Goal: Use online tool/utility: Utilize a website feature to perform a specific function

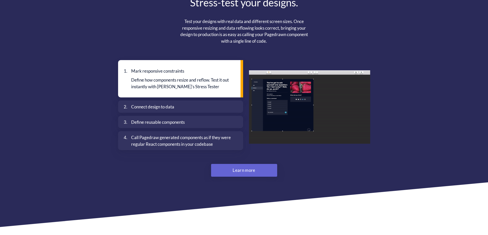
scroll to position [1348, 0]
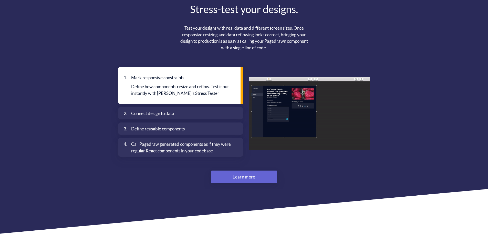
click at [176, 110] on div "Connect design to data" at bounding box center [182, 113] width 102 height 7
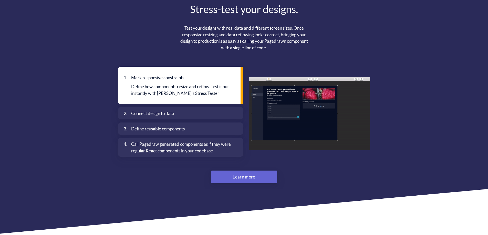
click at [169, 126] on div "Define reusable components" at bounding box center [182, 129] width 102 height 7
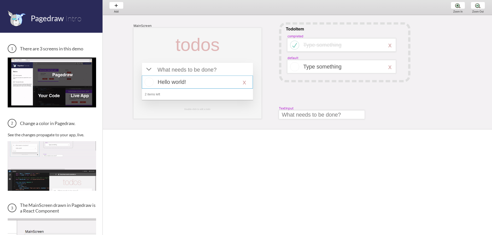
click at [216, 81] on div at bounding box center [197, 82] width 111 height 13
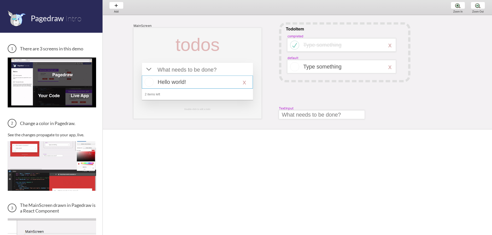
select select "16"
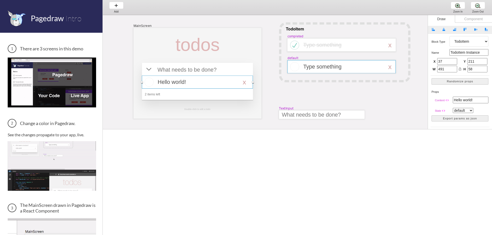
click at [393, 68] on div at bounding box center [341, 66] width 108 height 13
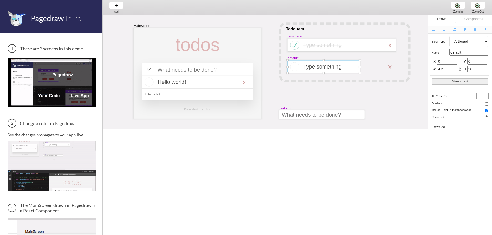
drag, startPoint x: 395, startPoint y: 73, endPoint x: 359, endPoint y: 73, distance: 35.8
click at [359, 73] on div at bounding box center [359, 73] width 2 height 2
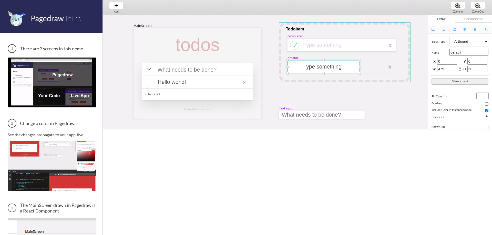
type input "320"
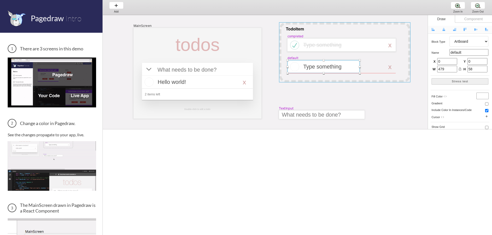
type input "57"
click at [374, 67] on div at bounding box center [343, 67] width 80 height 6
select select "3"
drag, startPoint x: 383, startPoint y: 68, endPoint x: 345, endPoint y: 70, distance: 37.9
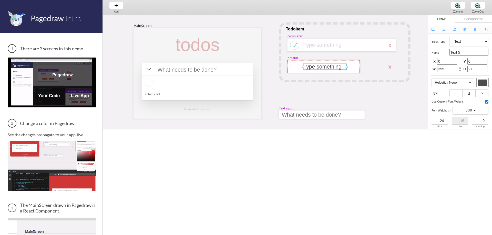
click at [345, 70] on div "MainScreen todos 2 items left TodoItem completed Type something TextInput x Dou…" at bounding box center [473, 170] width 741 height 311
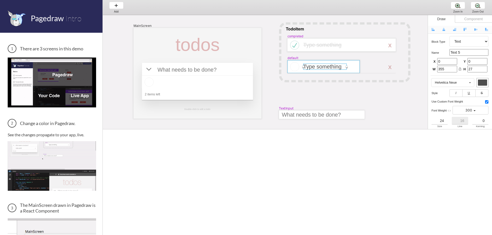
type input "70"
type input "15"
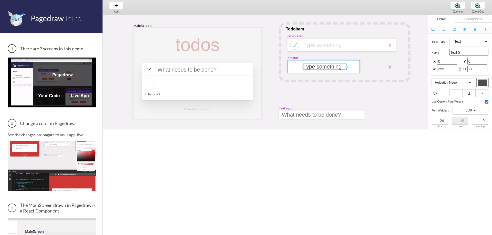
type input "188"
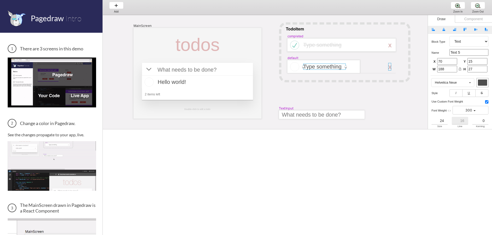
click at [390, 67] on div at bounding box center [389, 67] width 3 height 8
select select "3"
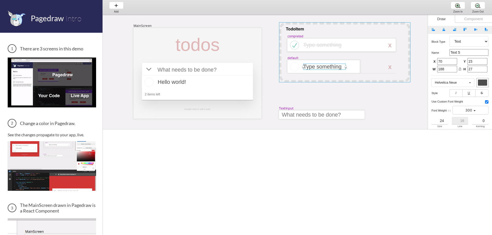
select select "default"
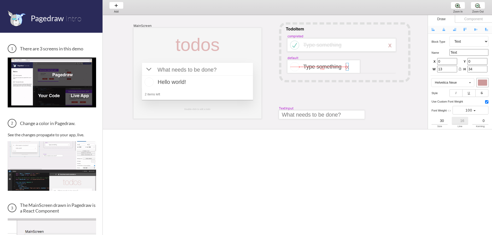
drag, startPoint x: 389, startPoint y: 67, endPoint x: 347, endPoint y: 67, distance: 42.2
click at [347, 67] on div at bounding box center [346, 67] width 3 height 8
type input "258"
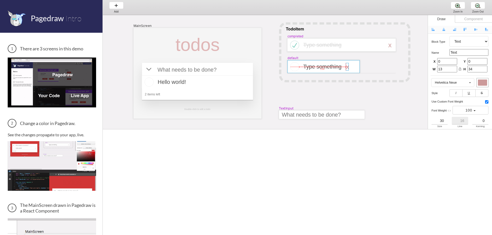
type input "12"
click at [366, 65] on div at bounding box center [344, 52] width 131 height 60
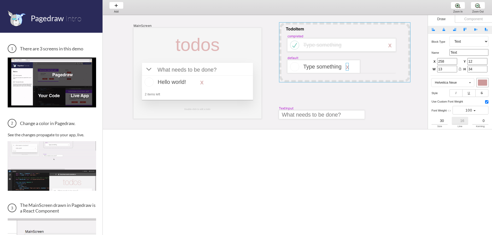
select select "1"
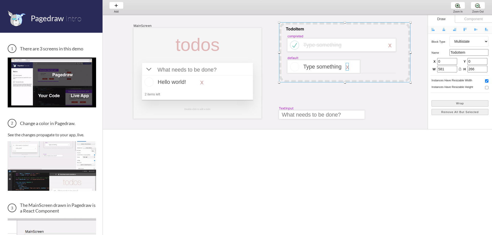
click at [347, 69] on div at bounding box center [346, 67] width 3 height 8
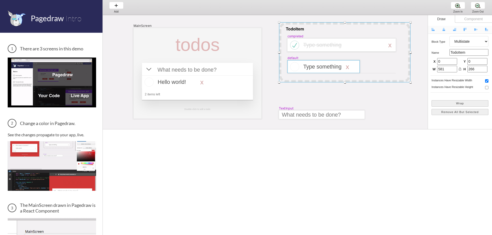
select select "3"
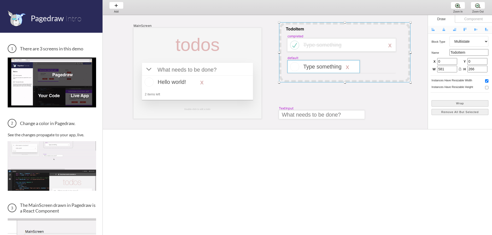
select select "default"
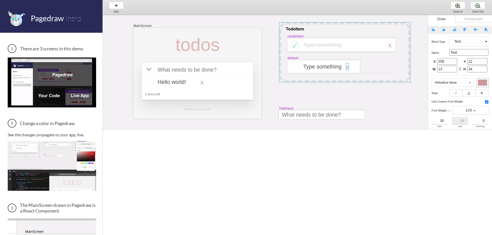
drag, startPoint x: 358, startPoint y: 70, endPoint x: 370, endPoint y: 66, distance: 12.6
click at [359, 70] on div at bounding box center [323, 66] width 72 height 13
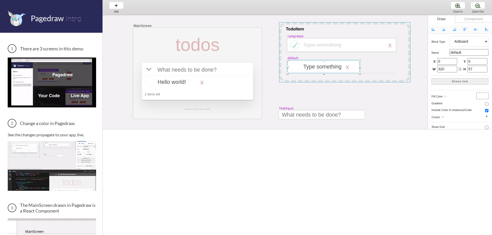
click at [370, 66] on div at bounding box center [344, 52] width 131 height 60
select select "1"
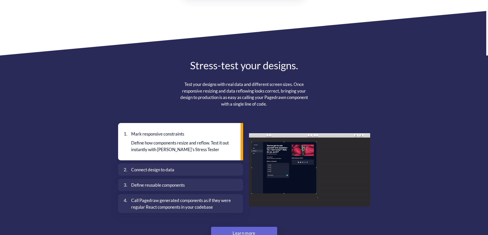
scroll to position [1273, 0]
